Goal: Task Accomplishment & Management: Use online tool/utility

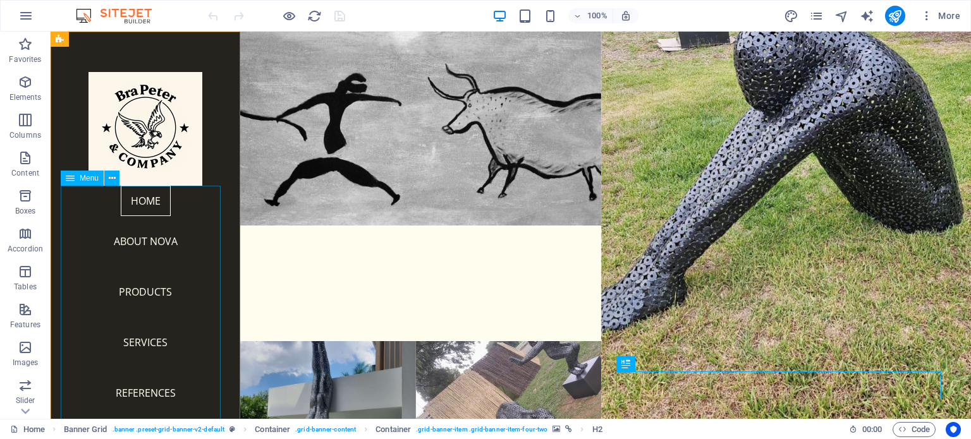
click at [156, 242] on nav "Home About Nova Products Services References Contact" at bounding box center [145, 327] width 169 height 283
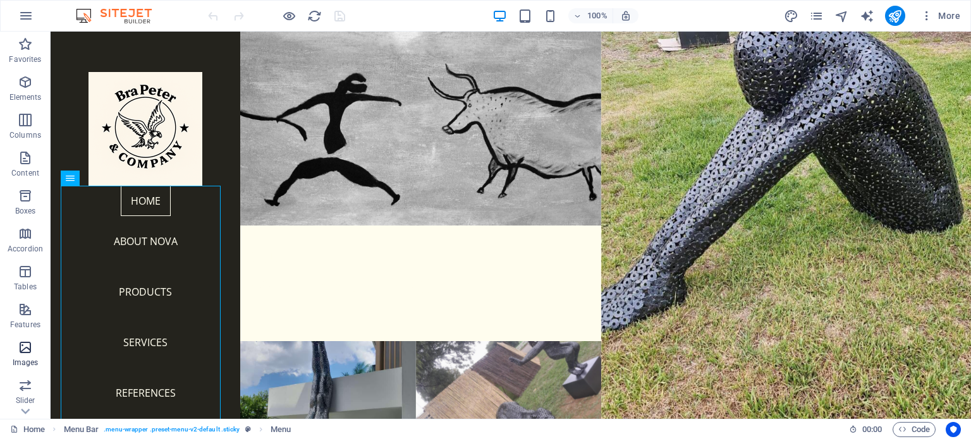
click at [25, 346] on icon "button" at bounding box center [25, 347] width 15 height 15
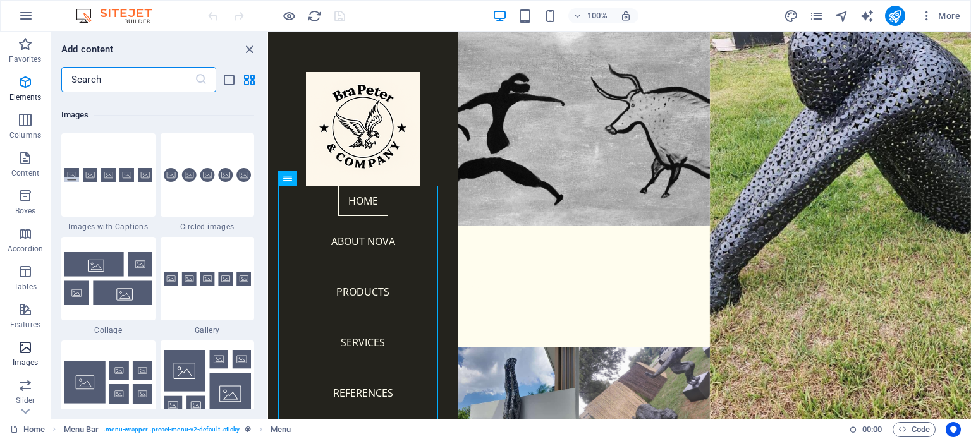
scroll to position [6410, 0]
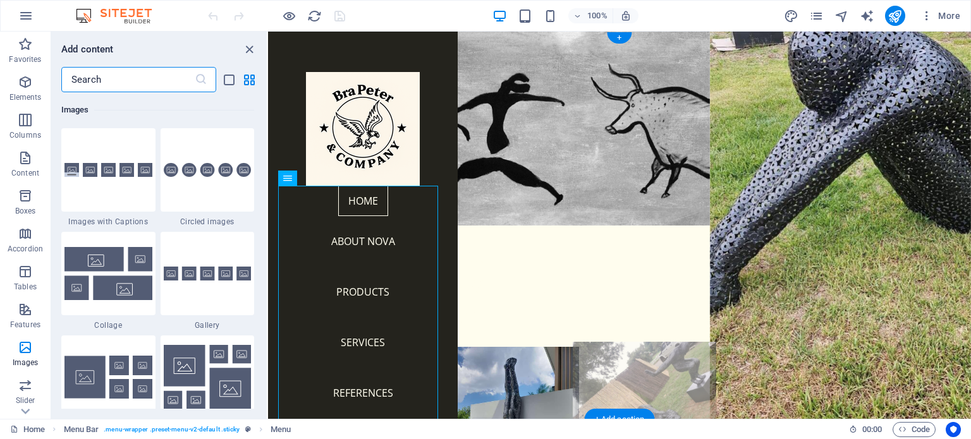
click at [633, 342] on figure at bounding box center [643, 395] width 143 height 106
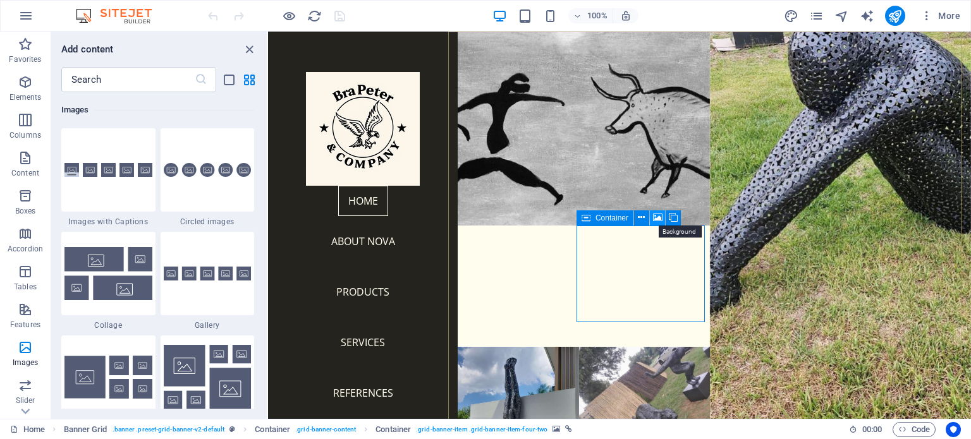
click at [654, 216] on icon at bounding box center [657, 217] width 9 height 13
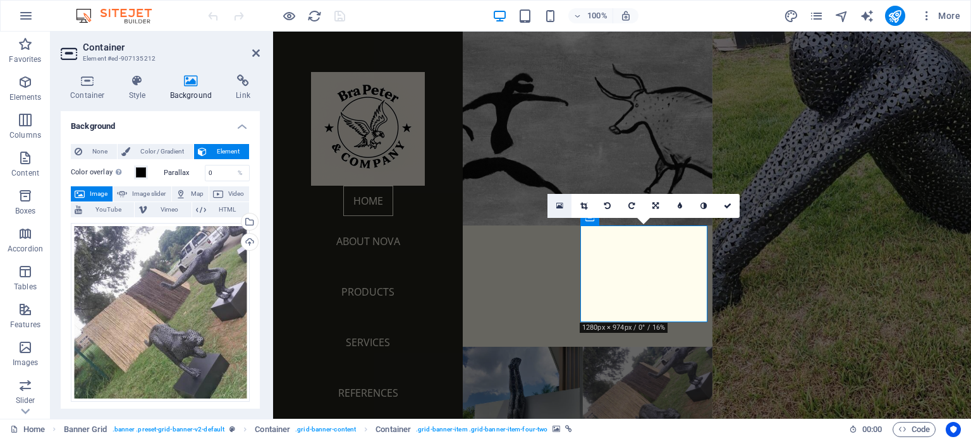
click at [564, 206] on link at bounding box center [559, 206] width 24 height 24
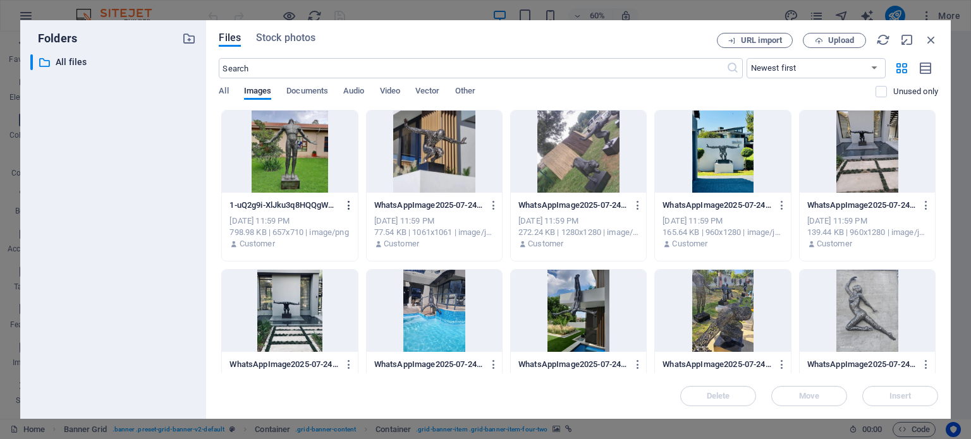
click at [349, 206] on icon "button" at bounding box center [349, 205] width 12 height 11
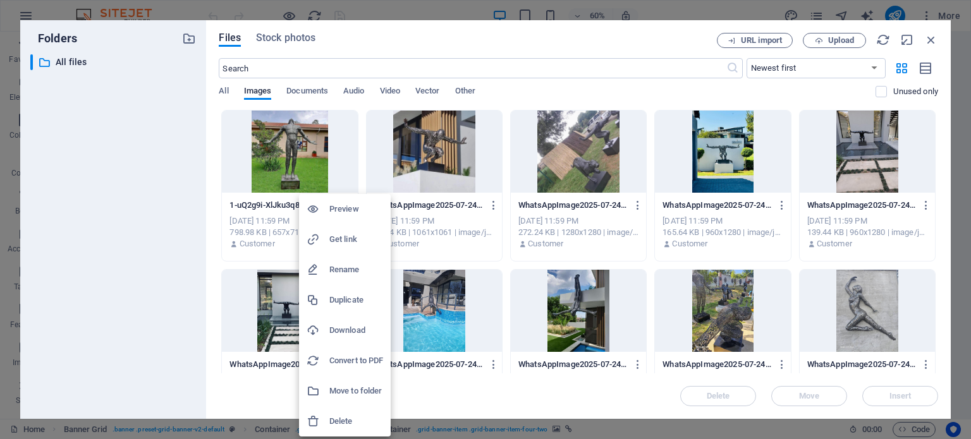
click at [346, 424] on h6 "Delete" at bounding box center [356, 421] width 54 height 15
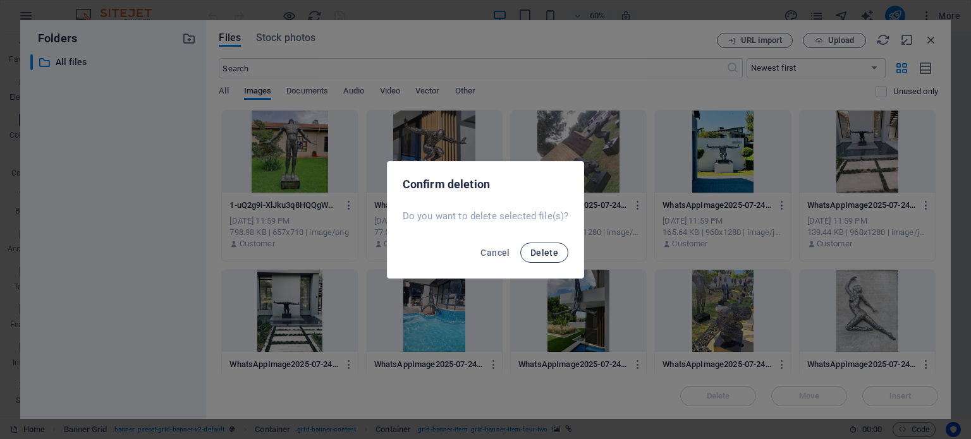
click at [534, 252] on span "Delete" at bounding box center [544, 253] width 28 height 10
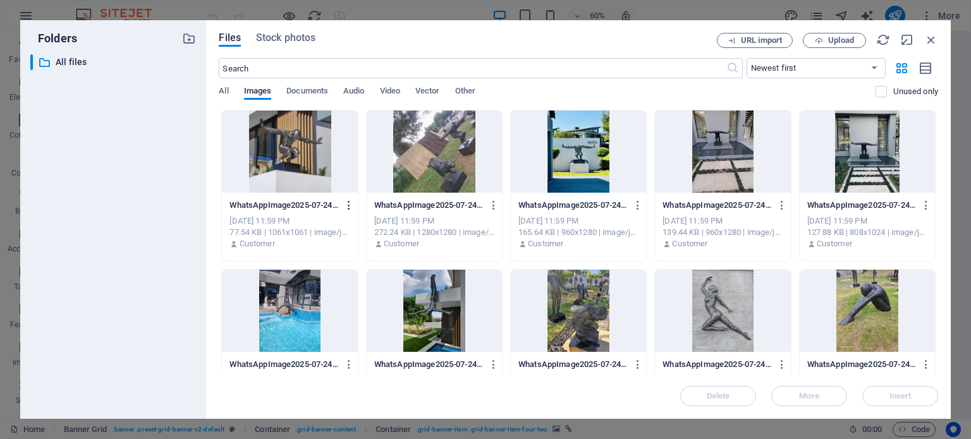
click at [346, 204] on icon "button" at bounding box center [349, 205] width 12 height 11
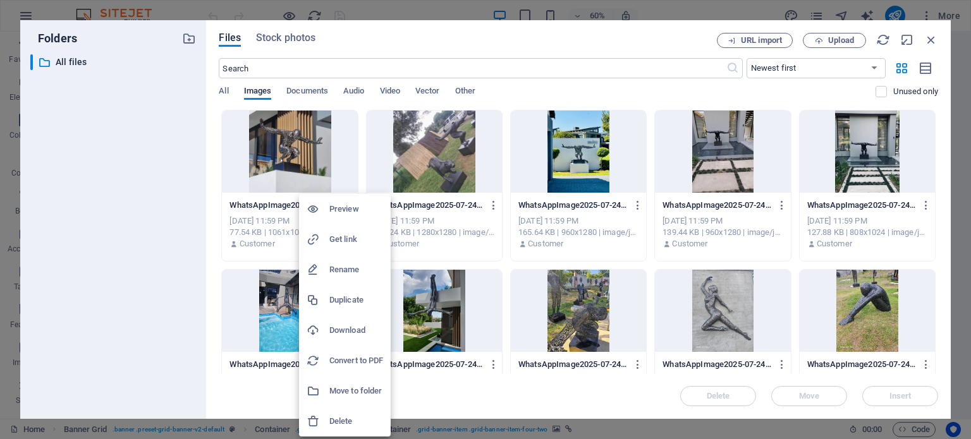
click at [351, 418] on h6 "Delete" at bounding box center [356, 421] width 54 height 15
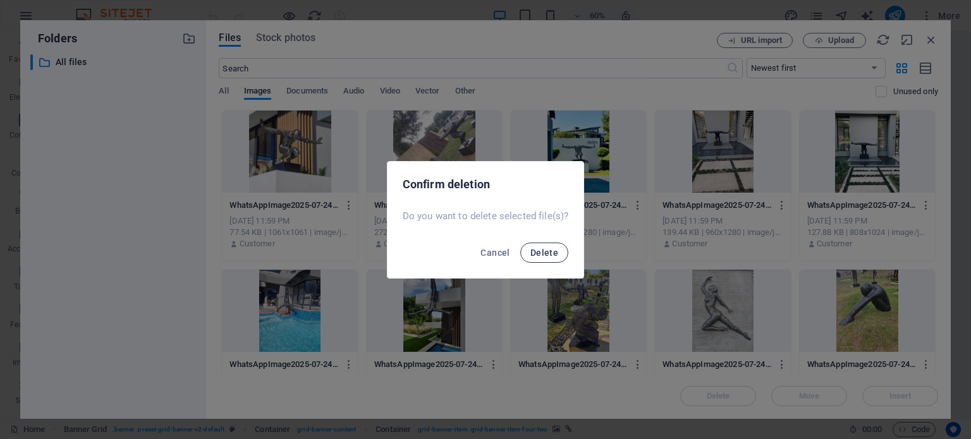
click at [530, 249] on span "Delete" at bounding box center [544, 253] width 28 height 10
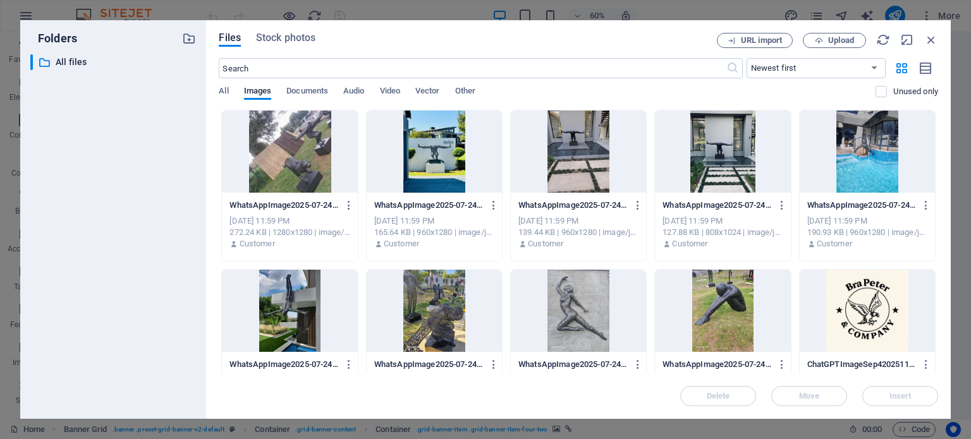
click at [281, 156] on div at bounding box center [289, 152] width 135 height 82
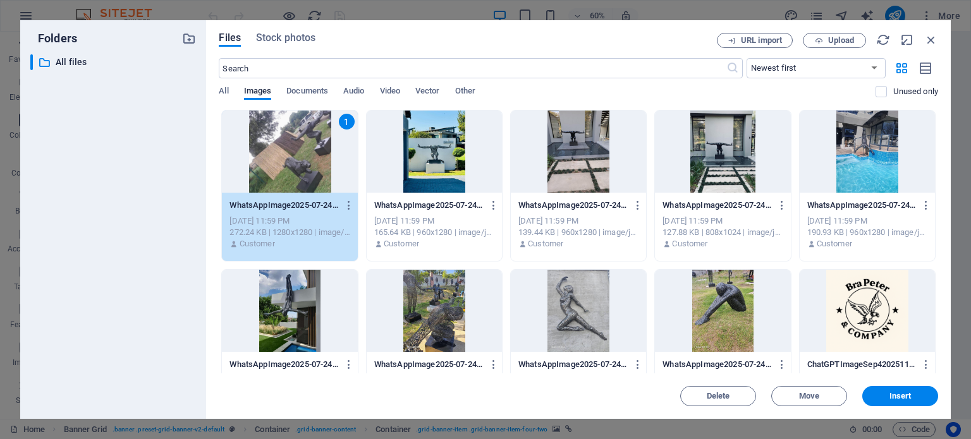
click at [455, 136] on div at bounding box center [434, 152] width 135 height 82
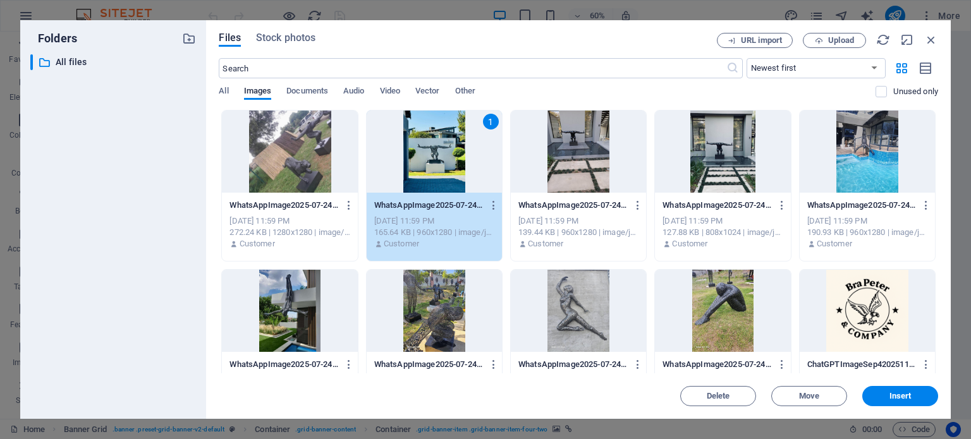
click at [563, 152] on div at bounding box center [578, 152] width 135 height 82
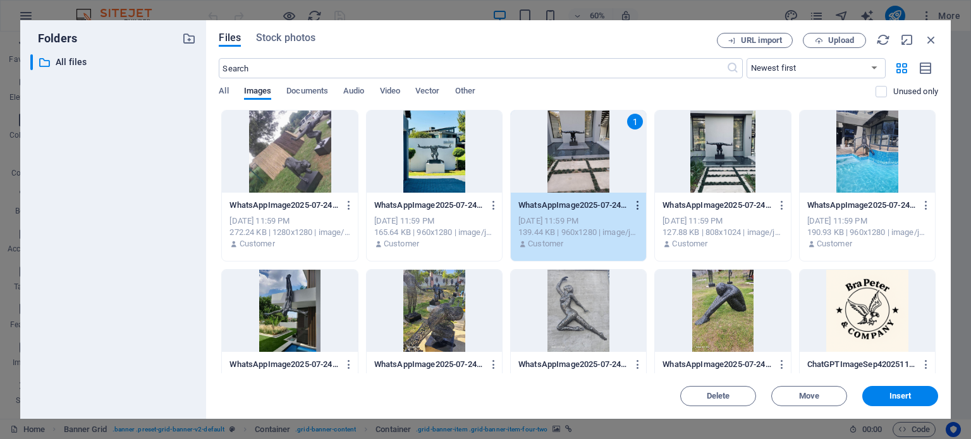
click at [635, 205] on icon "button" at bounding box center [638, 205] width 12 height 11
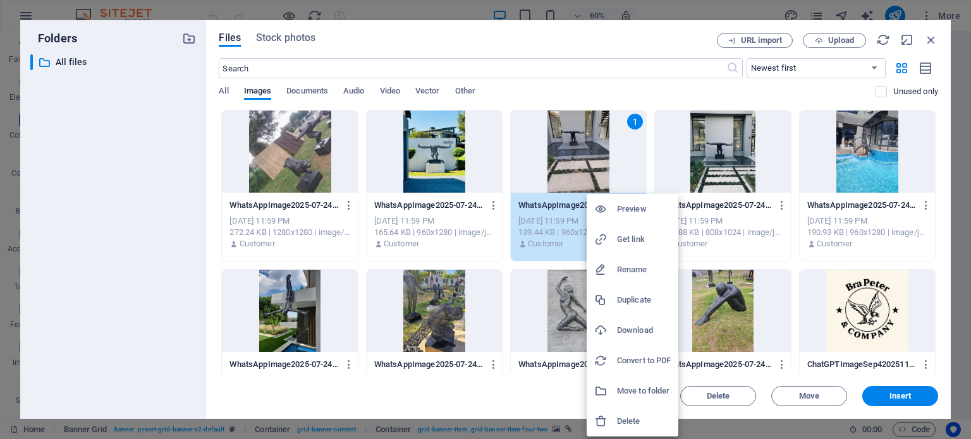
click at [622, 424] on h6 "Delete" at bounding box center [644, 421] width 54 height 15
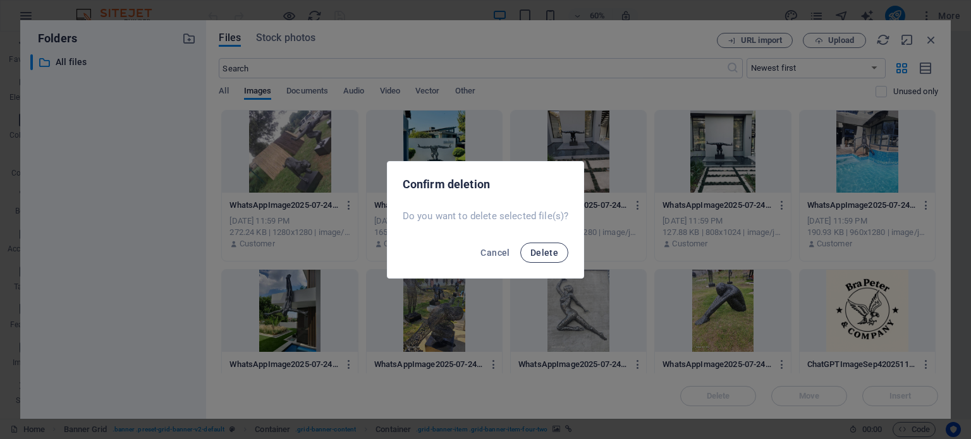
click at [550, 253] on span "Delete" at bounding box center [544, 253] width 28 height 10
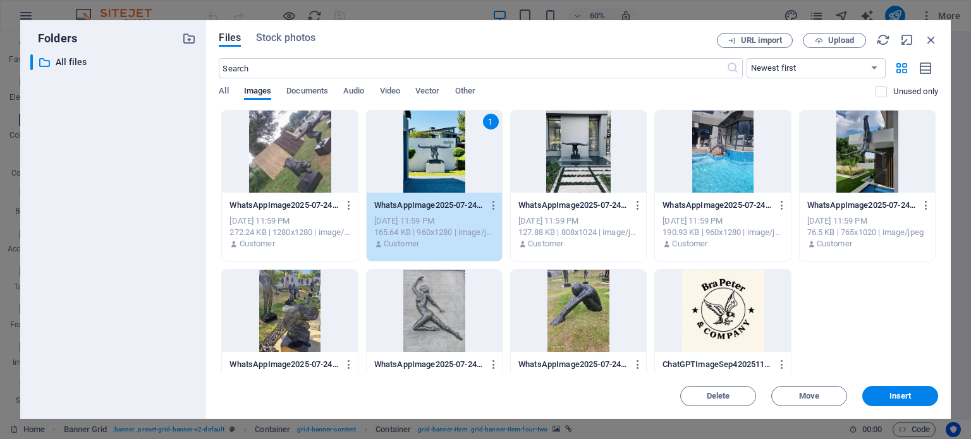
click at [571, 154] on div at bounding box center [578, 152] width 135 height 82
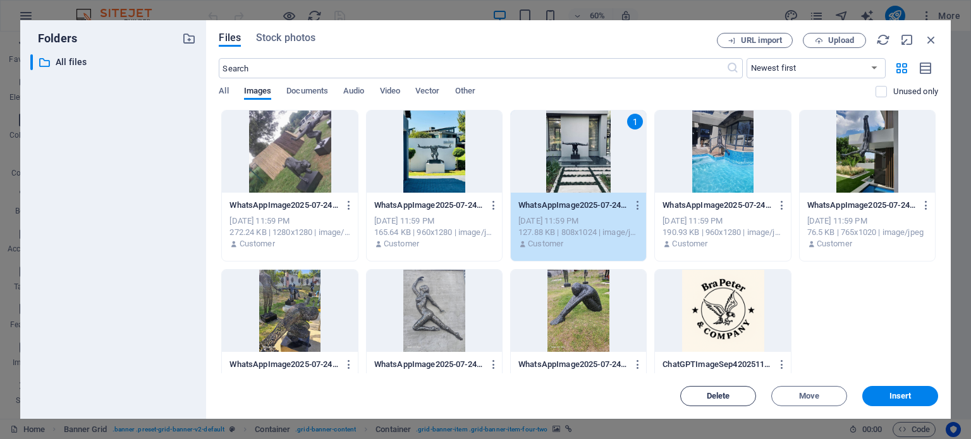
click at [728, 398] on span "Delete" at bounding box center [718, 397] width 23 height 8
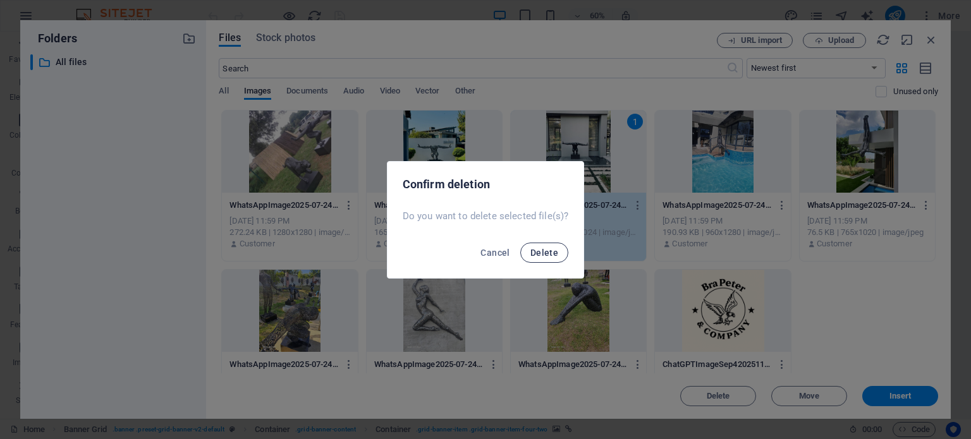
click at [547, 256] on span "Delete" at bounding box center [544, 253] width 28 height 10
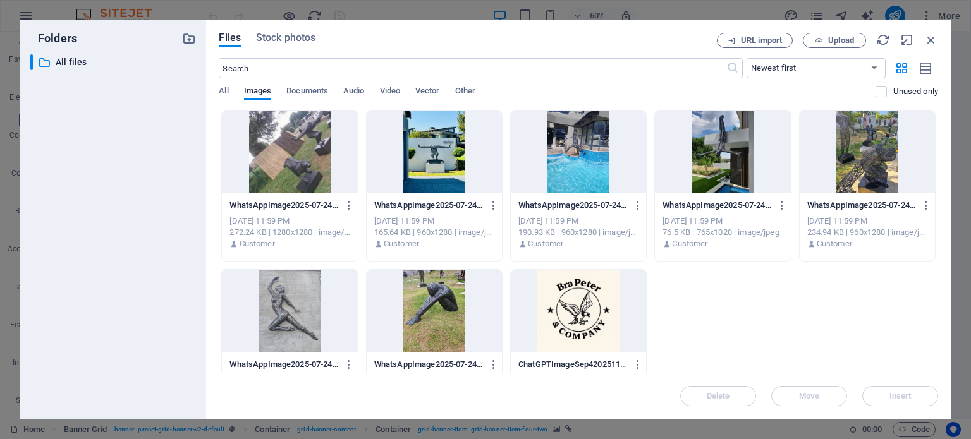
click at [556, 174] on div at bounding box center [578, 152] width 135 height 82
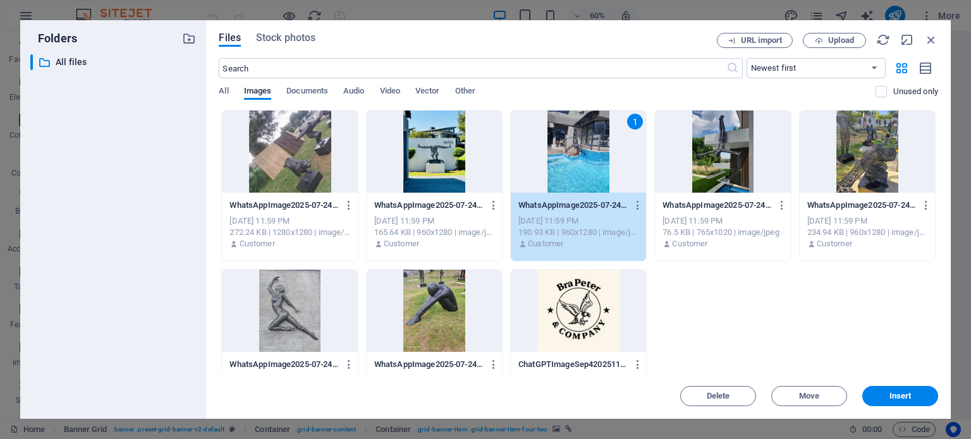
click at [597, 326] on div at bounding box center [578, 311] width 135 height 82
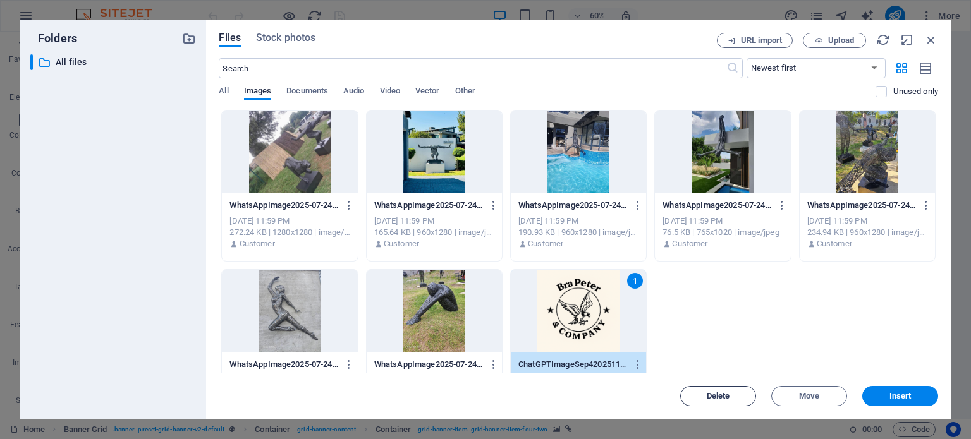
click at [719, 396] on span "Delete" at bounding box center [718, 397] width 23 height 8
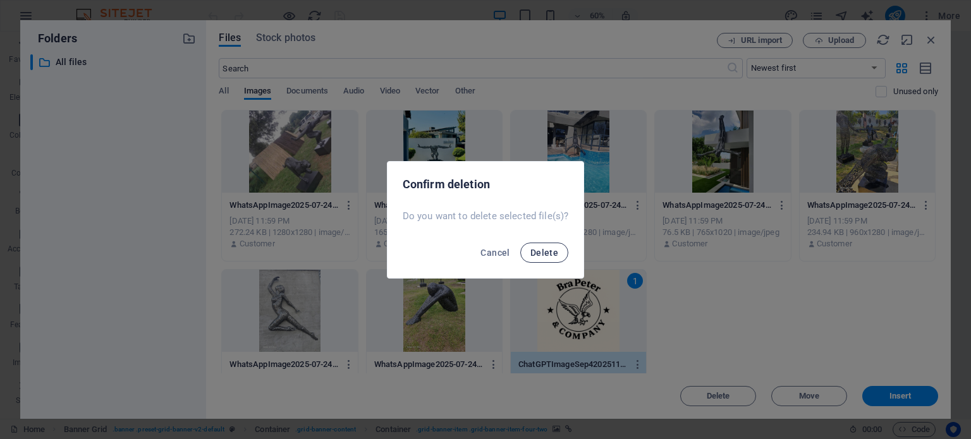
click at [546, 249] on span "Delete" at bounding box center [544, 253] width 28 height 10
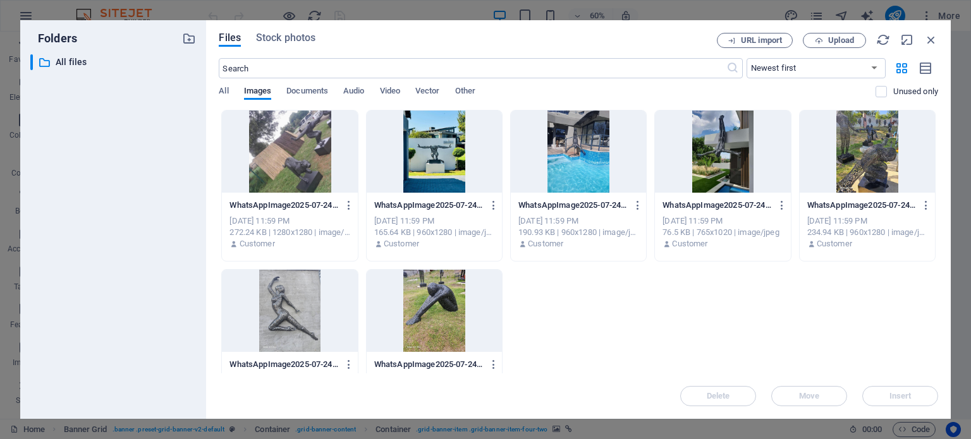
click at [439, 299] on div at bounding box center [434, 311] width 135 height 82
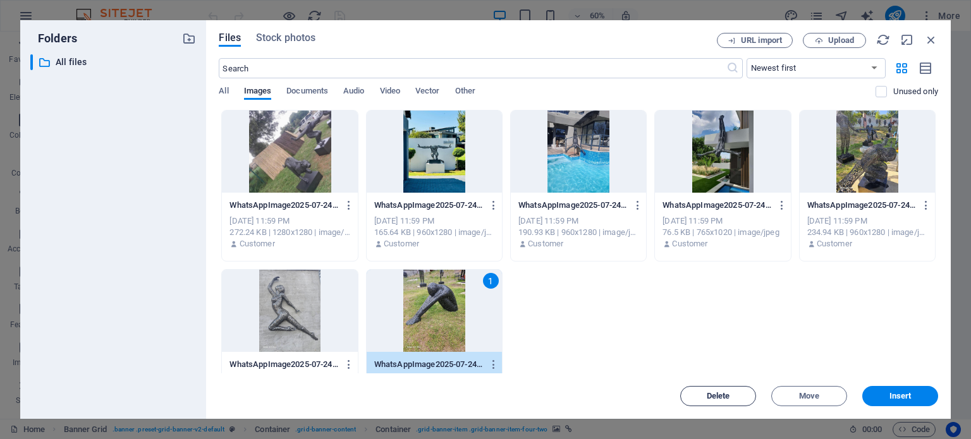
click at [721, 394] on span "Delete" at bounding box center [718, 397] width 23 height 8
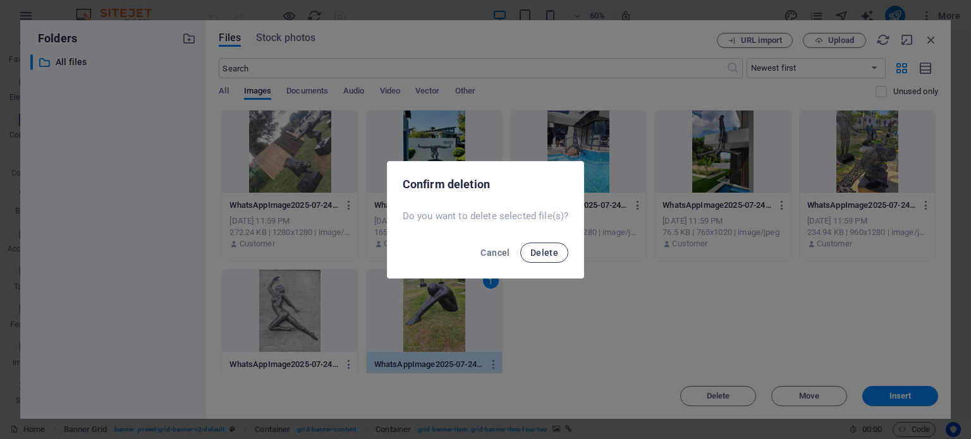
click at [532, 253] on span "Delete" at bounding box center [544, 253] width 28 height 10
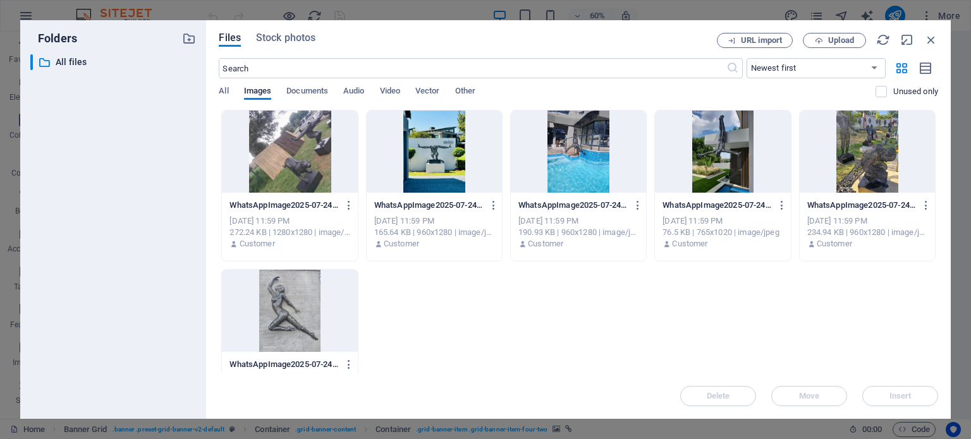
click at [296, 298] on div at bounding box center [289, 311] width 135 height 82
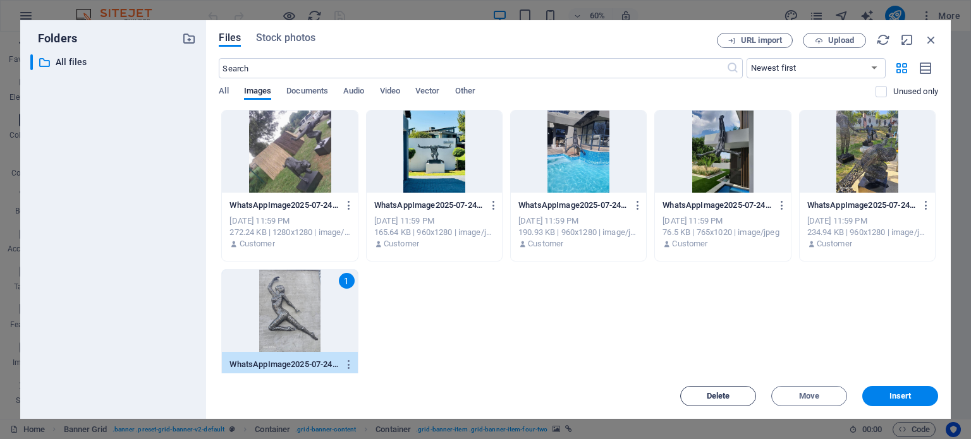
click at [707, 401] on button "Delete" at bounding box center [718, 396] width 76 height 20
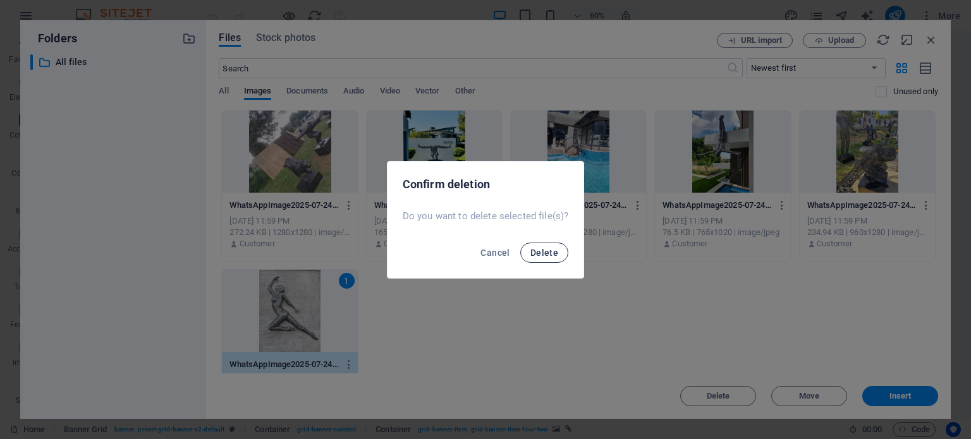
click at [542, 253] on span "Delete" at bounding box center [544, 253] width 28 height 10
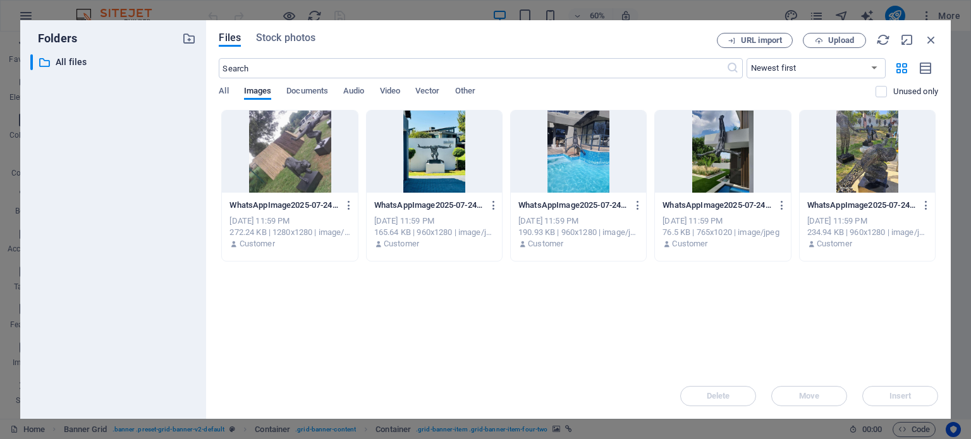
click at [442, 176] on div at bounding box center [434, 152] width 135 height 82
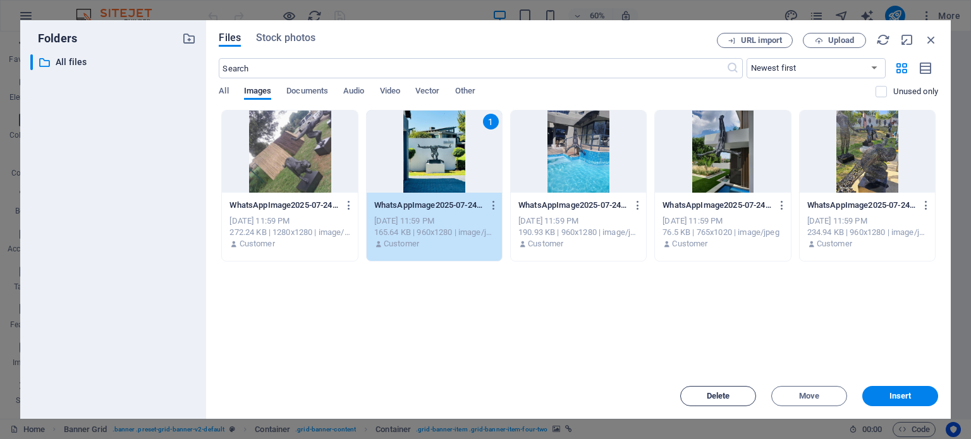
click at [715, 400] on span "Delete" at bounding box center [718, 397] width 23 height 8
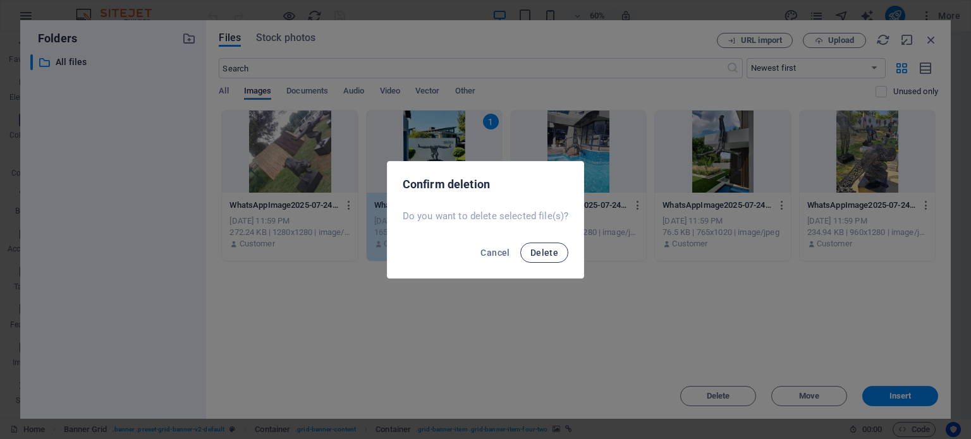
click at [531, 248] on span "Delete" at bounding box center [544, 253] width 28 height 10
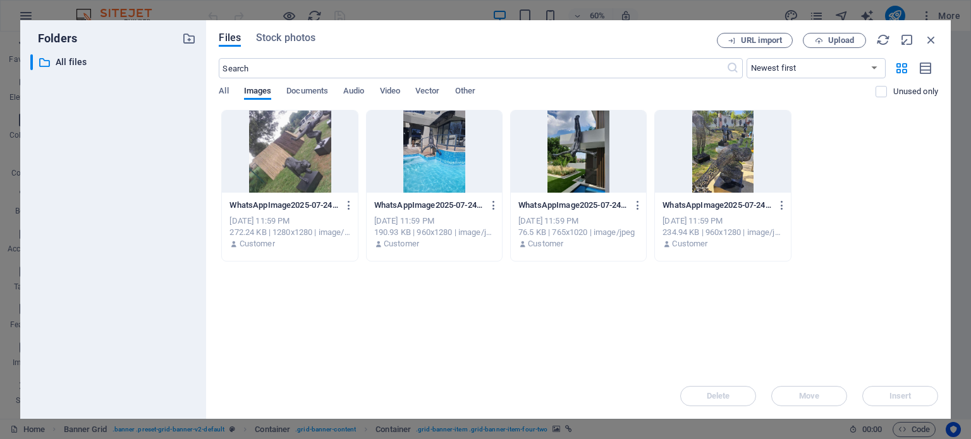
click at [308, 150] on div at bounding box center [289, 152] width 135 height 82
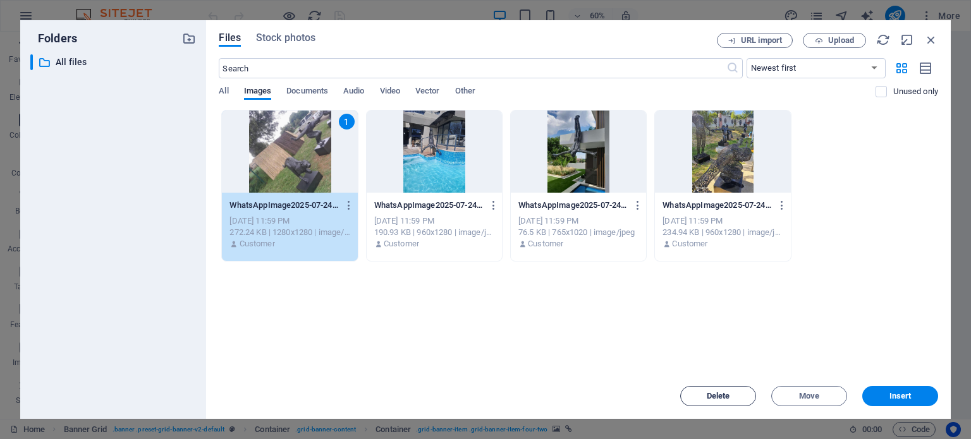
click at [710, 401] on button "Delete" at bounding box center [718, 396] width 76 height 20
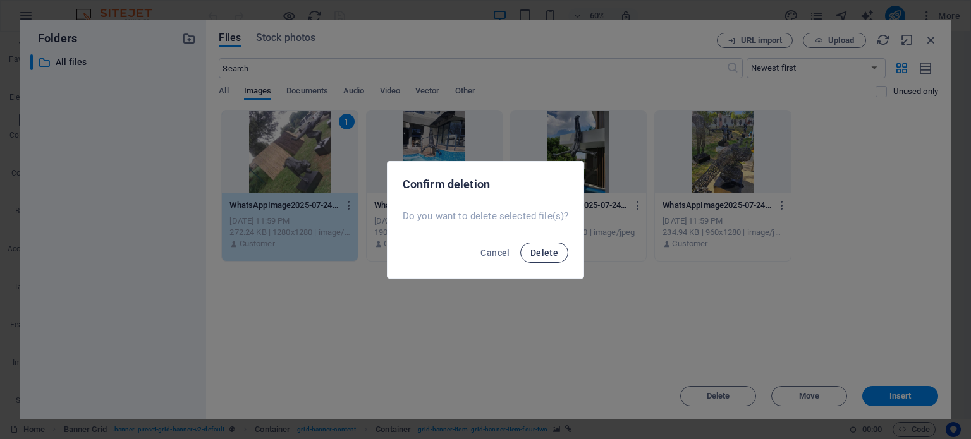
click at [540, 255] on span "Delete" at bounding box center [544, 253] width 28 height 10
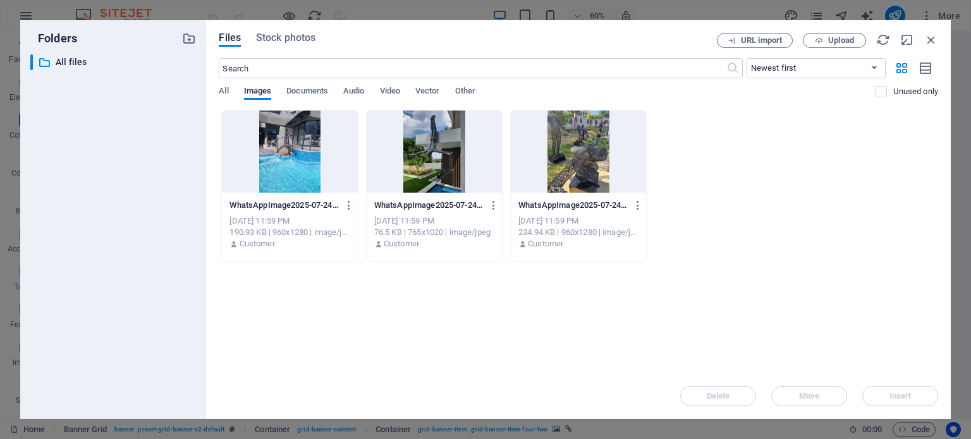
click at [598, 154] on div at bounding box center [578, 152] width 135 height 82
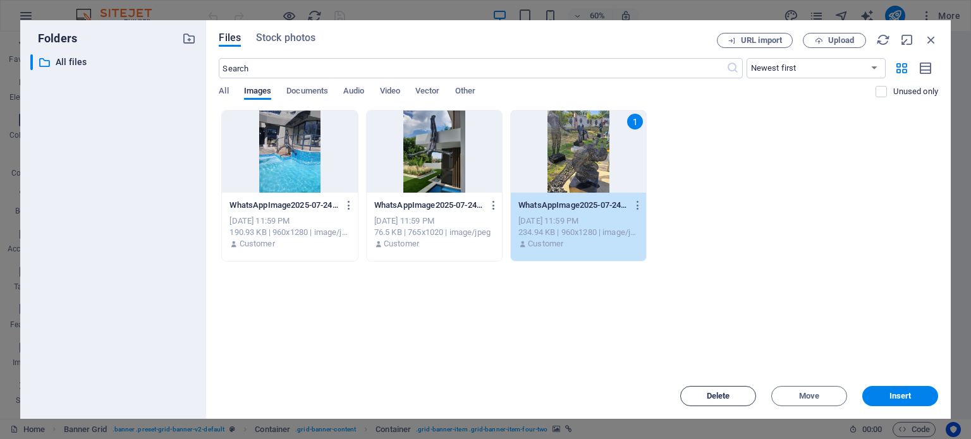
click at [713, 400] on span "Delete" at bounding box center [718, 397] width 23 height 8
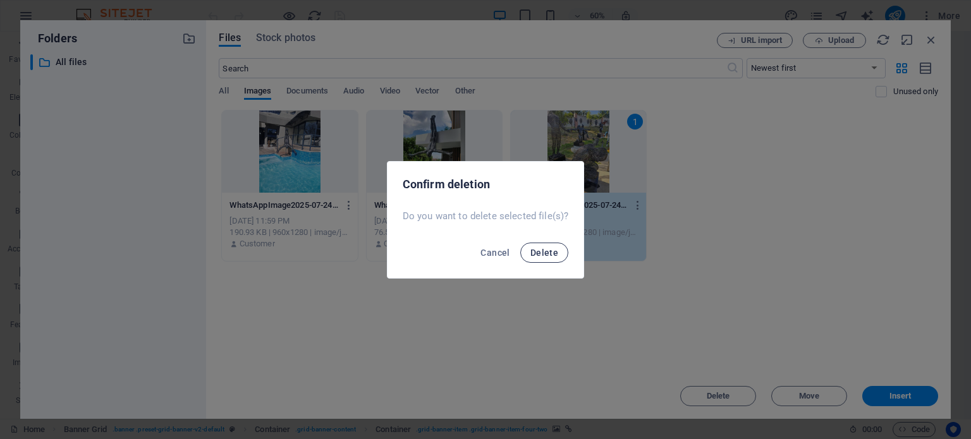
click at [540, 248] on span "Delete" at bounding box center [544, 253] width 28 height 10
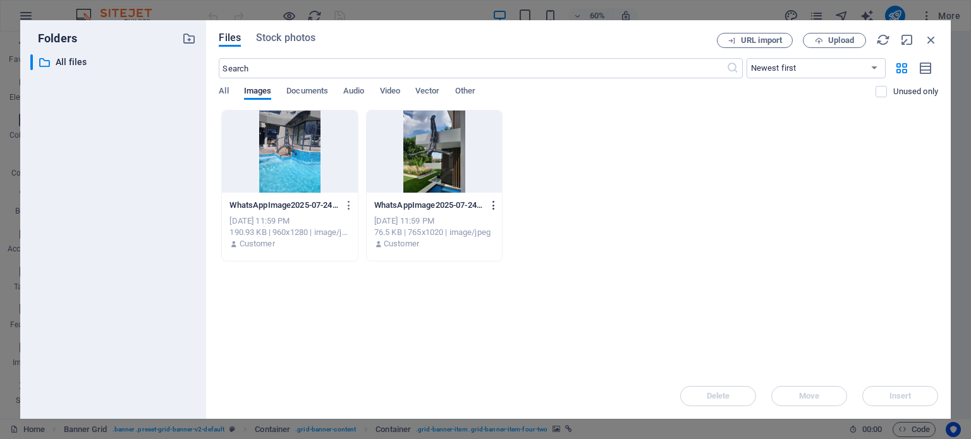
click at [492, 203] on icon "button" at bounding box center [494, 205] width 12 height 11
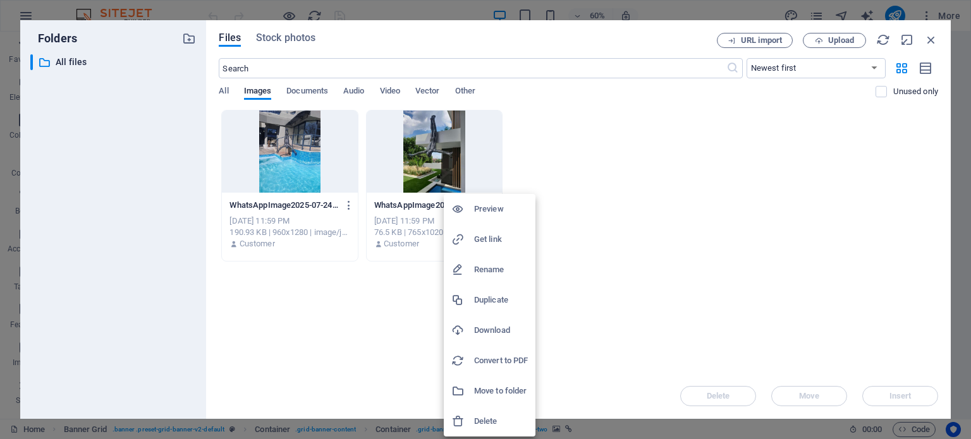
click at [489, 420] on h6 "Delete" at bounding box center [501, 421] width 54 height 15
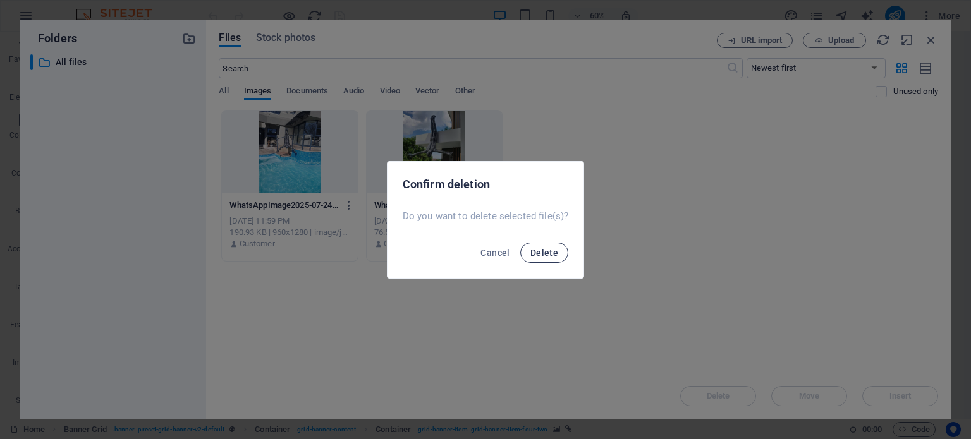
click at [534, 249] on span "Delete" at bounding box center [544, 253] width 28 height 10
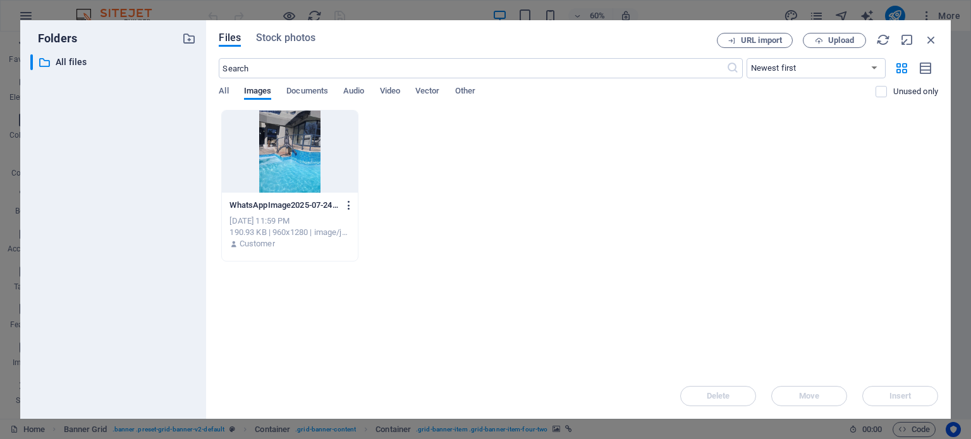
click at [349, 204] on icon "button" at bounding box center [349, 205] width 12 height 11
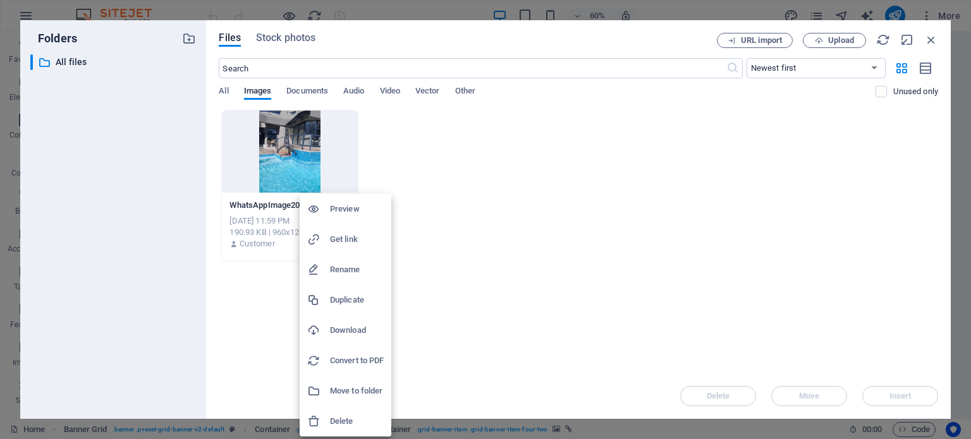
click at [348, 417] on h6 "Delete" at bounding box center [357, 421] width 54 height 15
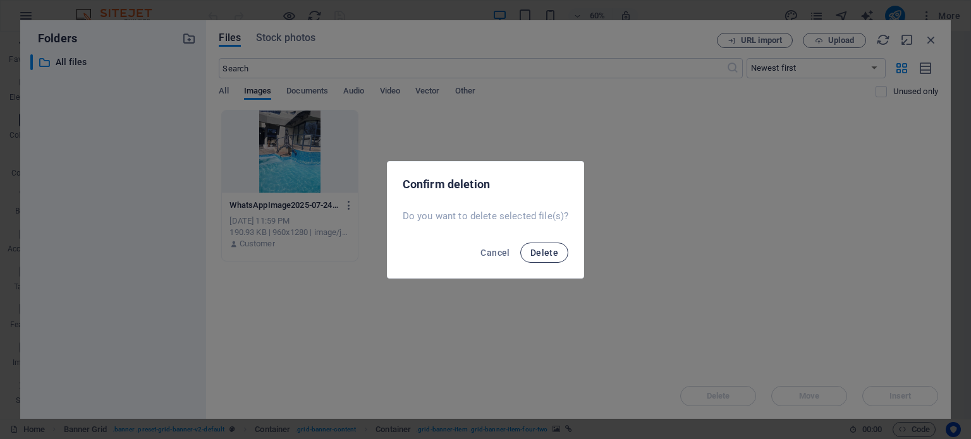
click at [551, 254] on span "Delete" at bounding box center [544, 253] width 28 height 10
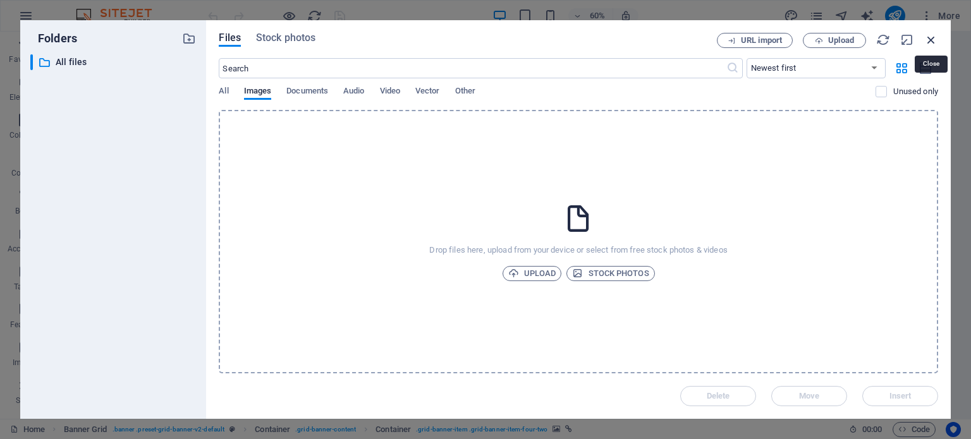
click at [930, 40] on icon "button" at bounding box center [931, 40] width 14 height 14
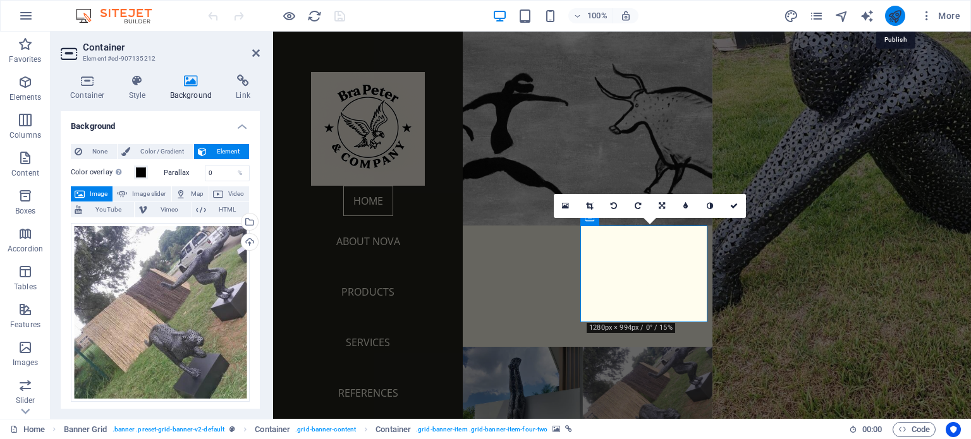
click at [897, 16] on icon "publish" at bounding box center [895, 16] width 15 height 15
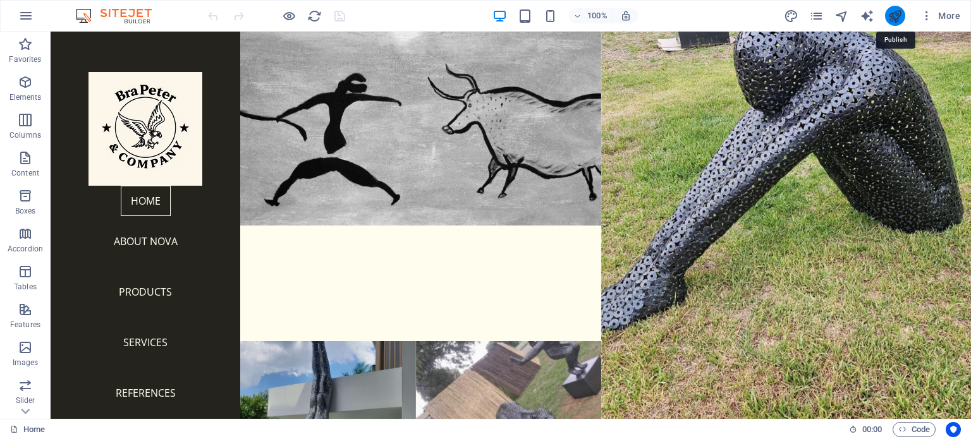
click at [893, 15] on icon "publish" at bounding box center [895, 16] width 15 height 15
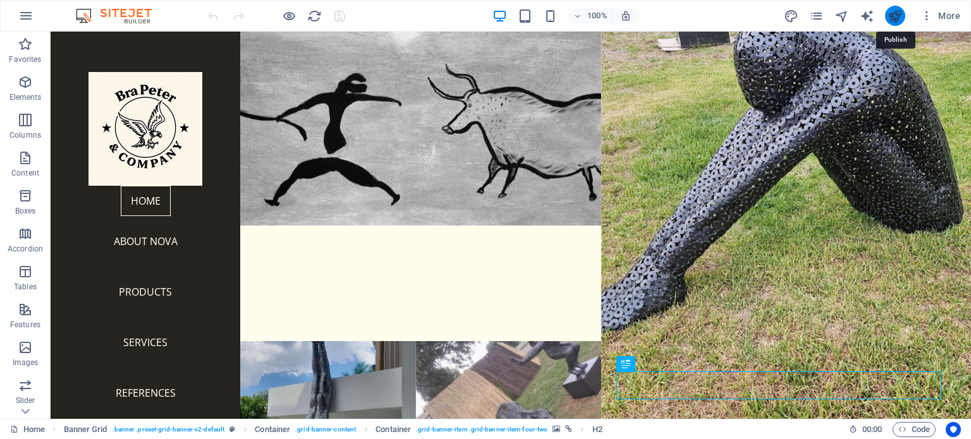
click at [892, 16] on icon "publish" at bounding box center [895, 16] width 15 height 15
